Goal: Transaction & Acquisition: Obtain resource

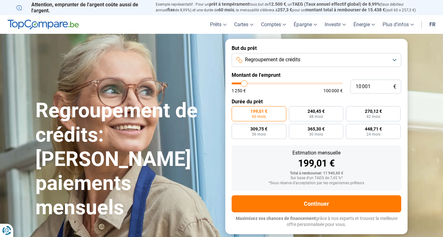
click at [331, 64] on button "Regroupement de crédits" at bounding box center [315, 60] width 169 height 14
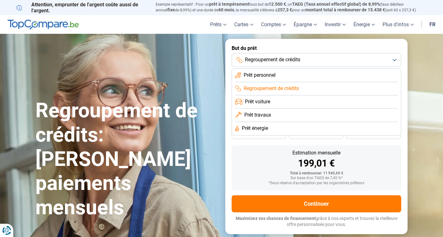
click at [301, 88] on li "Regroupement de crédits" at bounding box center [316, 88] width 163 height 13
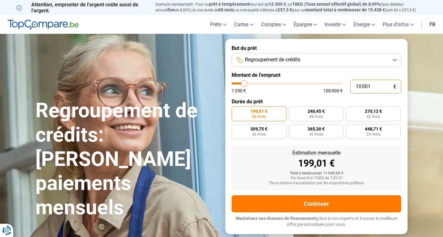
drag, startPoint x: 361, startPoint y: 87, endPoint x: 350, endPoint y: 86, distance: 11.7
click at [350, 86] on input "10 001" at bounding box center [375, 87] width 51 height 14
type input "3 001"
type input "3000"
type input "30 001"
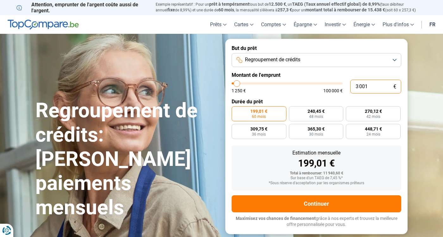
type input "30000"
type input "30 001"
type input "30000"
radio input "false"
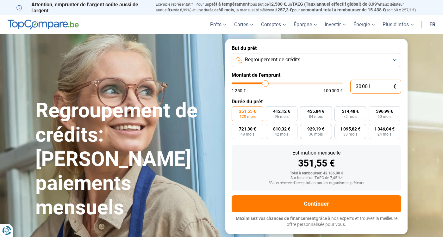
click at [373, 86] on input "30 001" at bounding box center [375, 87] width 51 height 14
type input "3 000"
type input "3000"
type input "30 000"
type input "30000"
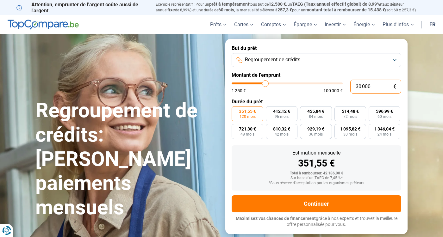
type input "30 000"
click at [249, 114] on label "351,54 € 120 mois" at bounding box center [247, 113] width 32 height 15
click at [236, 110] on input "351,54 € 120 mois" at bounding box center [233, 108] width 4 height 4
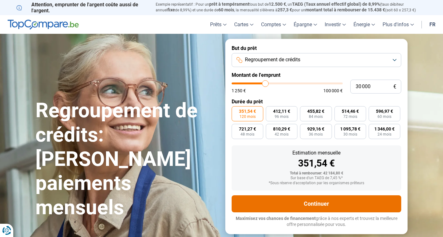
click at [297, 199] on button "Continuer" at bounding box center [315, 203] width 169 height 17
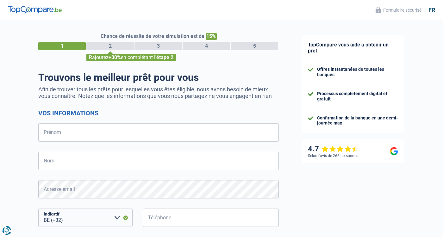
select select "32"
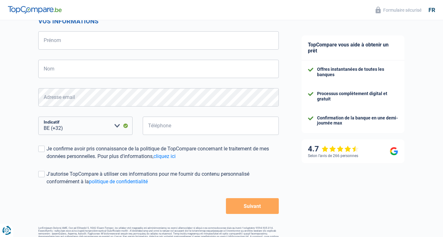
scroll to position [105, 0]
